Goal: Task Accomplishment & Management: Use online tool/utility

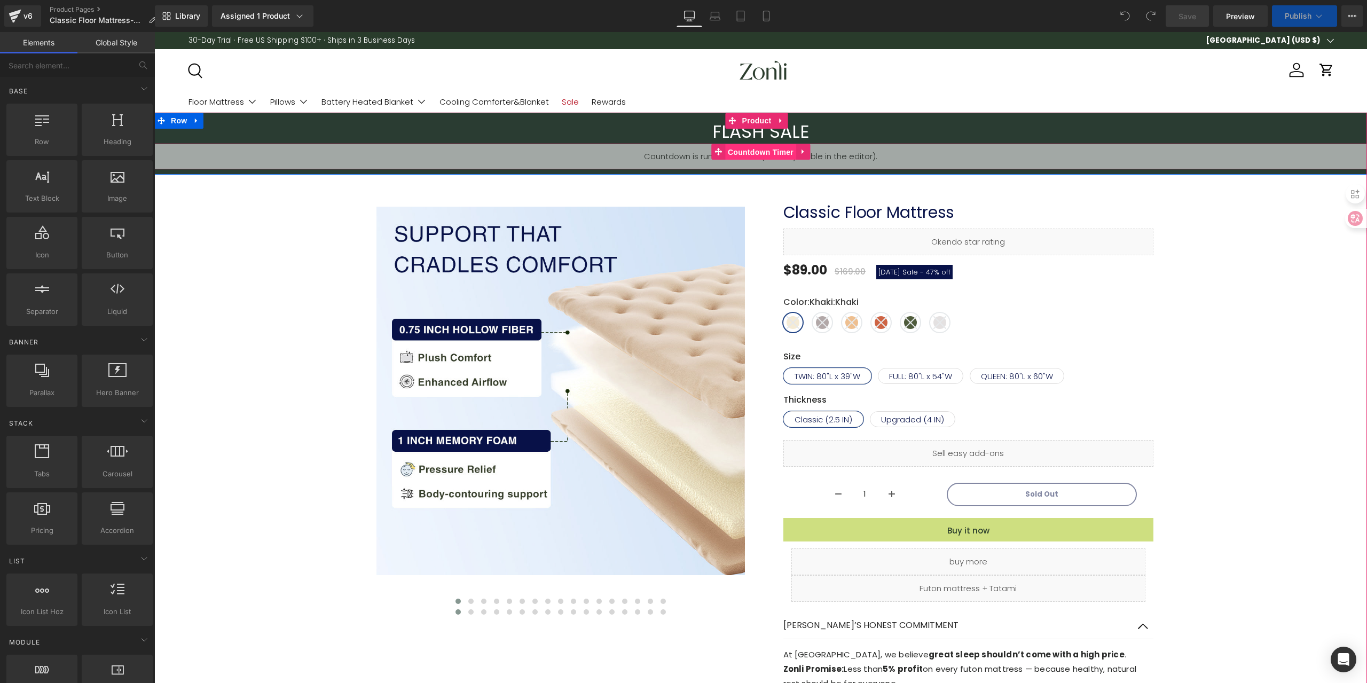
click at [753, 154] on span "Countdown Timer" at bounding box center [760, 152] width 71 height 16
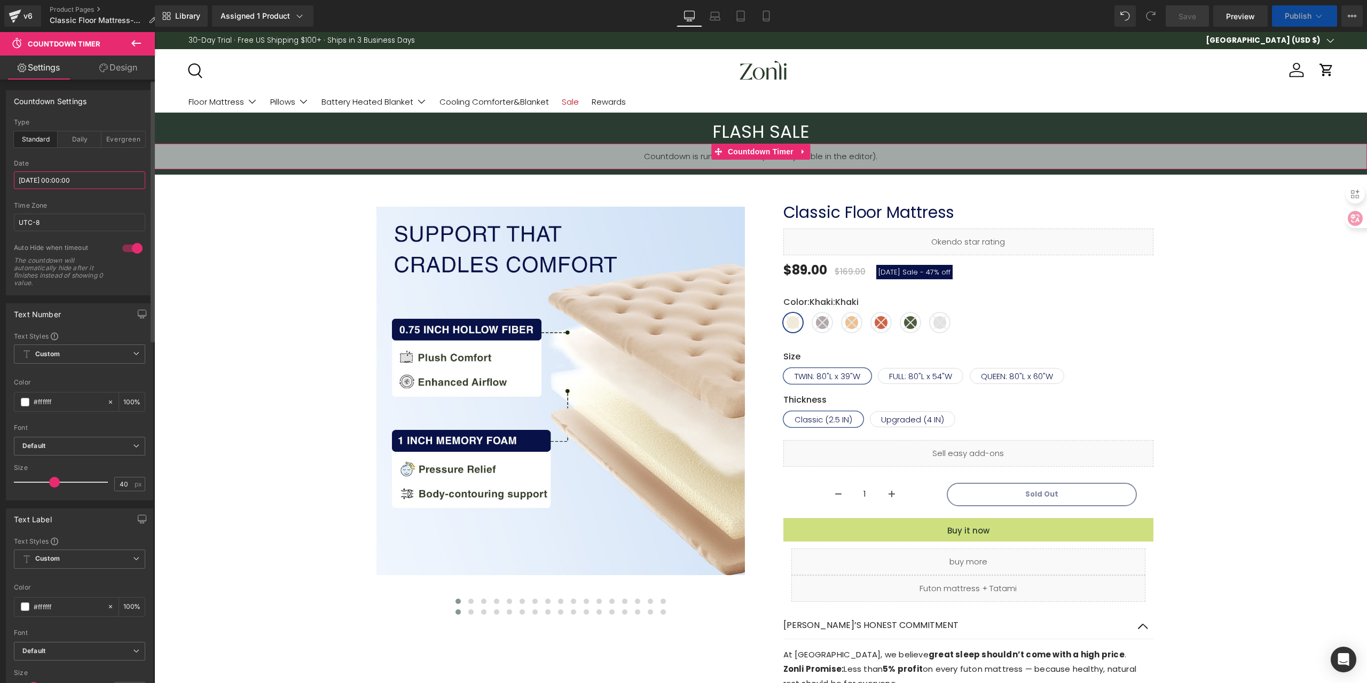
click at [121, 180] on input "[DATE] 00:00:00" at bounding box center [79, 180] width 131 height 18
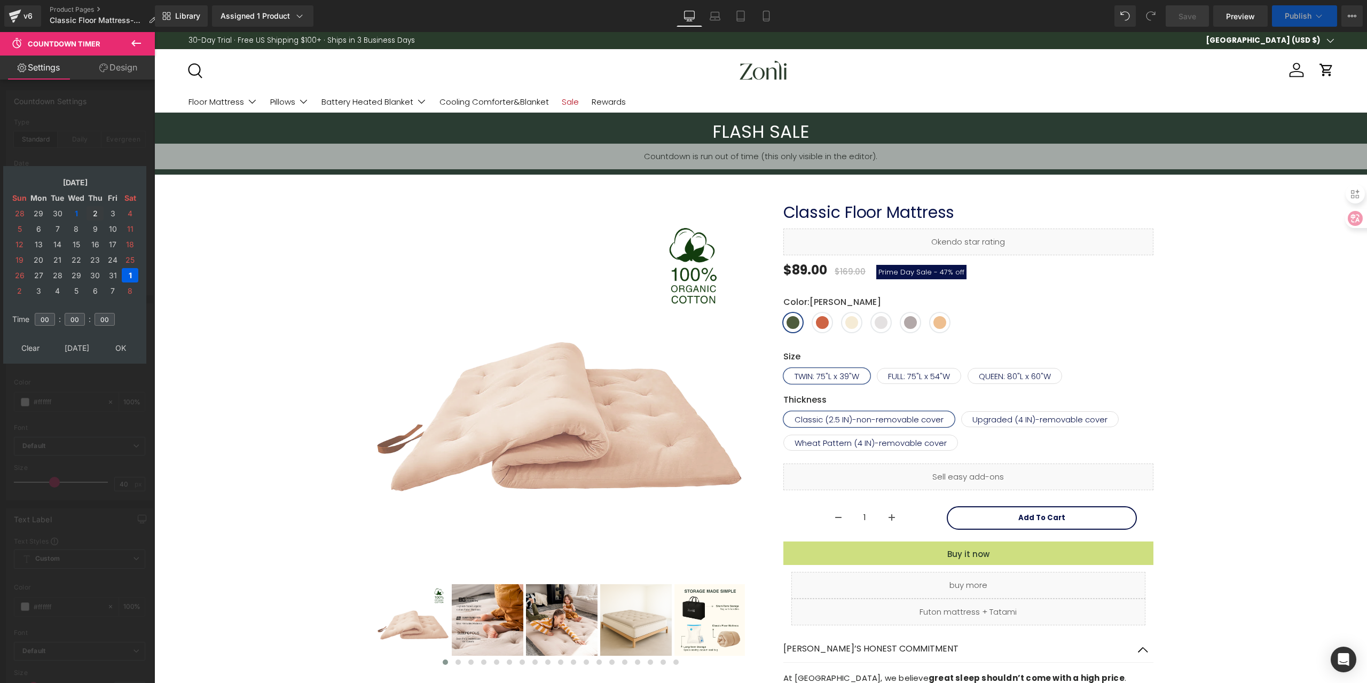
click at [92, 211] on td "2" at bounding box center [94, 213] width 17 height 14
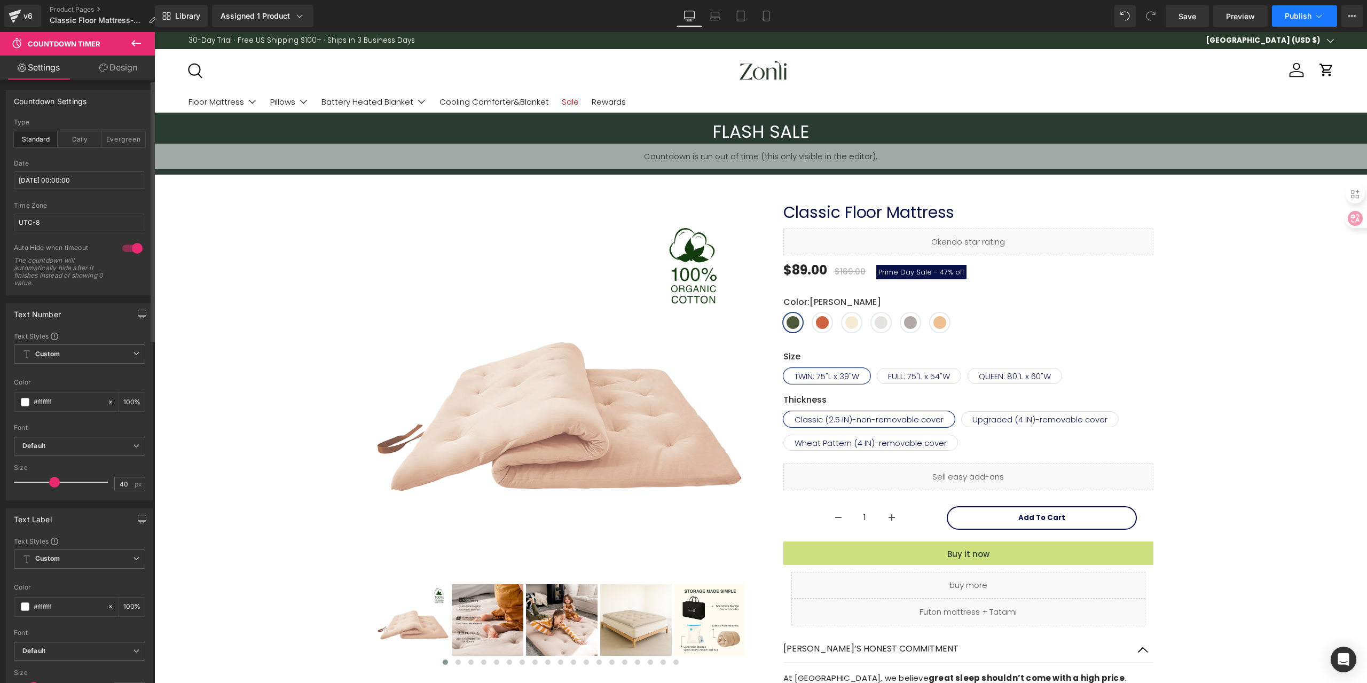
click at [1294, 19] on span "Publish" at bounding box center [1298, 16] width 27 height 9
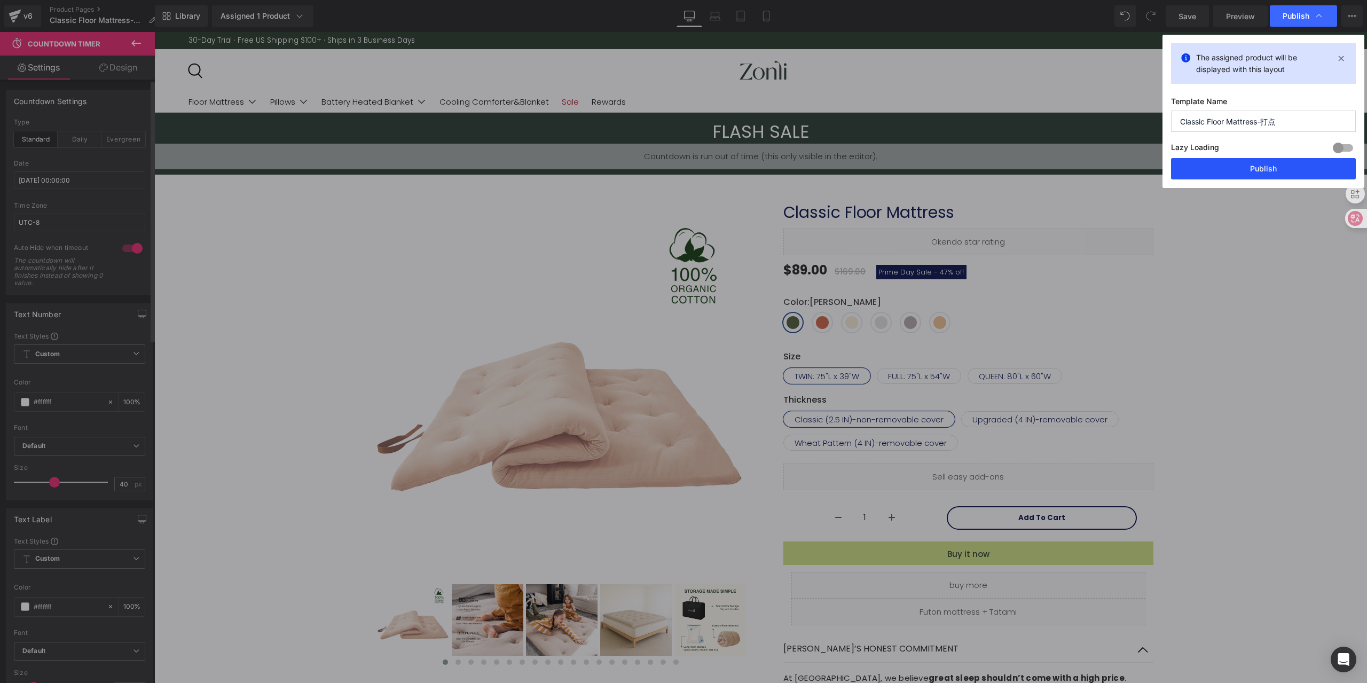
click at [1237, 164] on button "Publish" at bounding box center [1263, 168] width 185 height 21
